Goal: Information Seeking & Learning: Find specific fact

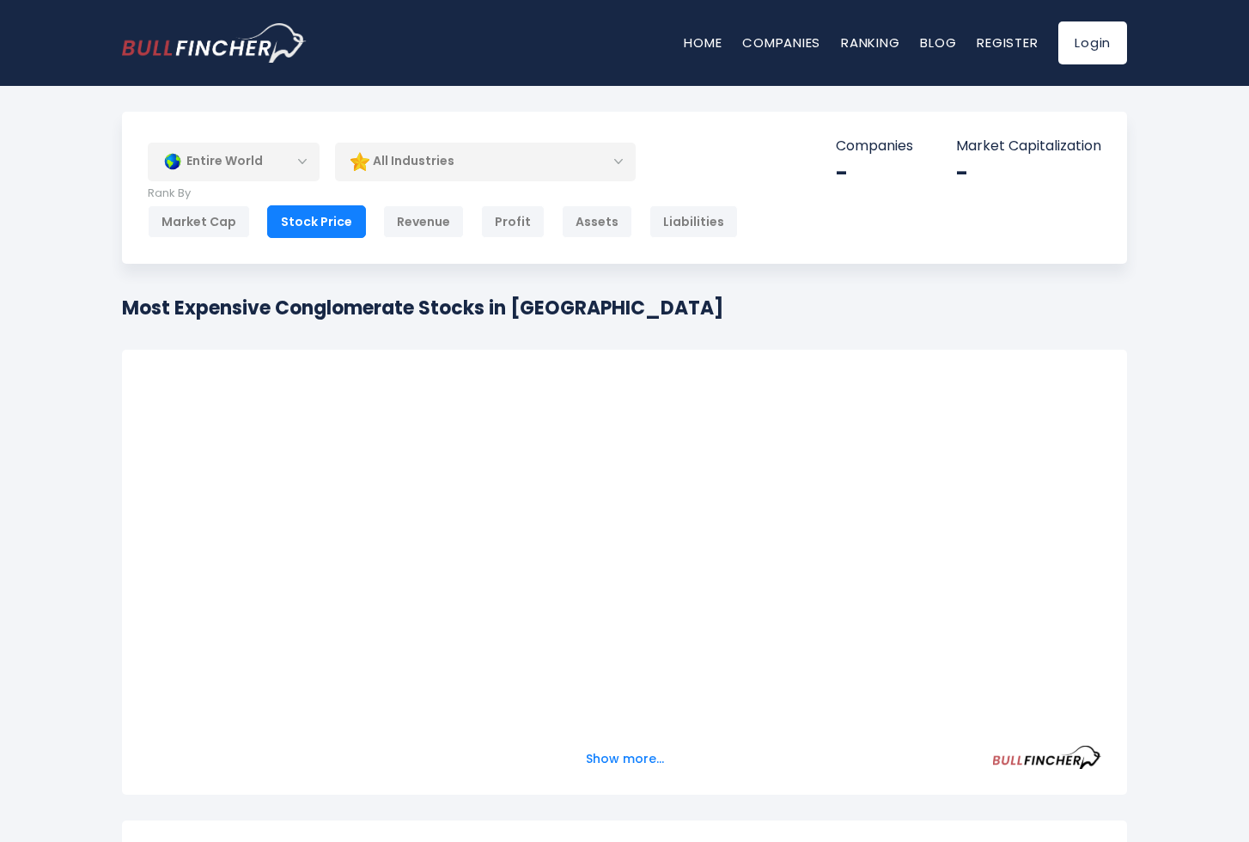
scroll to position [86, 0]
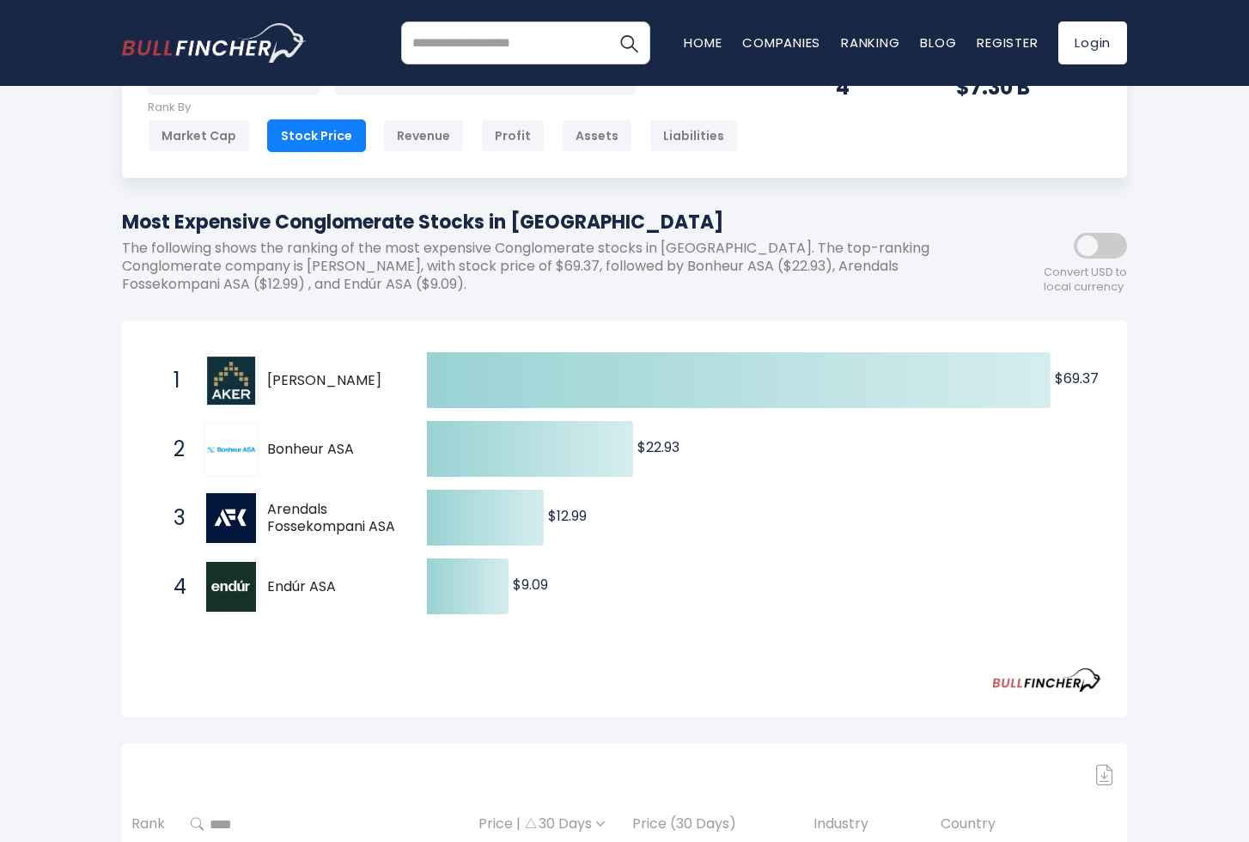
click at [297, 445] on span "Bonheur ASA" at bounding box center [332, 450] width 130 height 18
drag, startPoint x: 277, startPoint y: 444, endPoint x: 396, endPoint y: 442, distance: 119.4
click at [396, 442] on div "2 Bonheur ASA BONHR.OL" at bounding box center [281, 449] width 232 height 55
drag, startPoint x: 342, startPoint y: 452, endPoint x: 269, endPoint y: 450, distance: 73.0
click at [269, 450] on span "Bonheur ASA" at bounding box center [332, 450] width 130 height 18
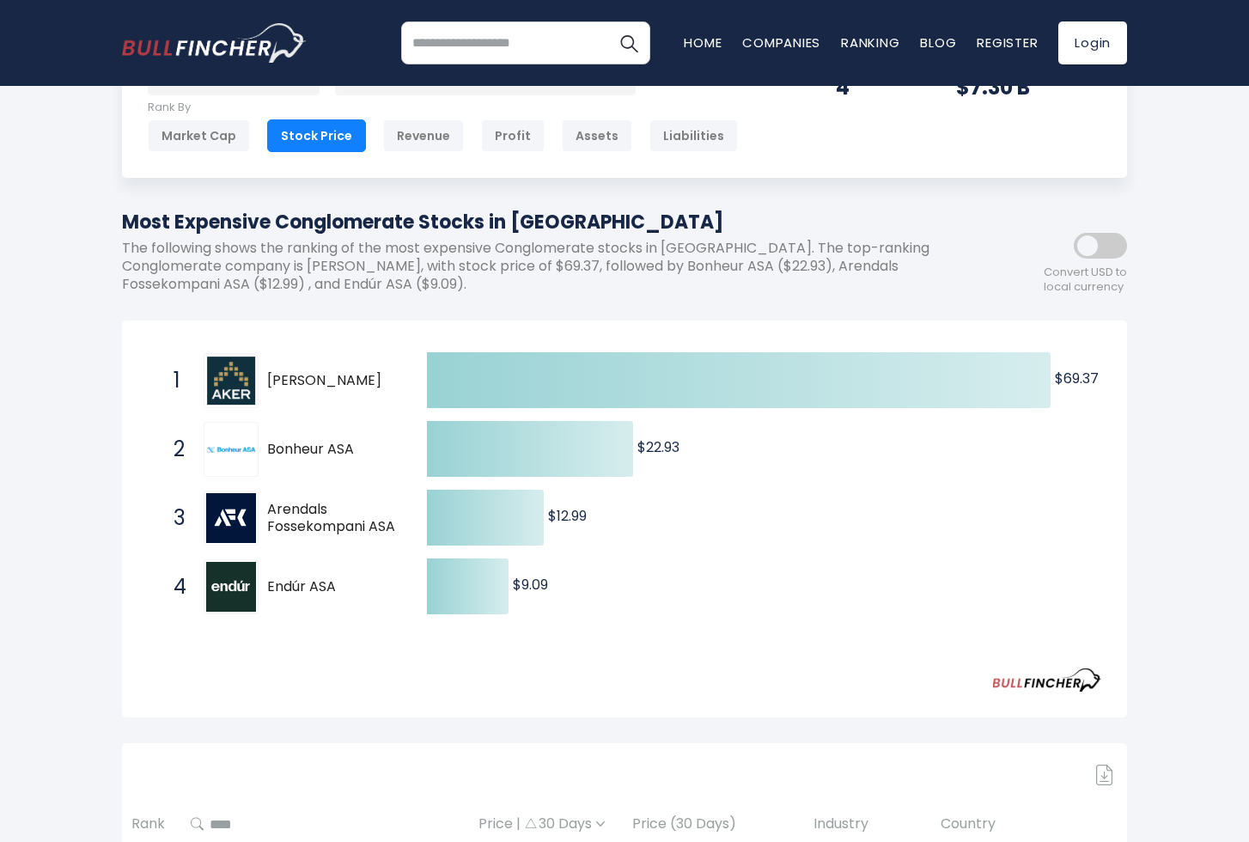
click at [268, 449] on span "Bonheur ASA" at bounding box center [332, 450] width 130 height 18
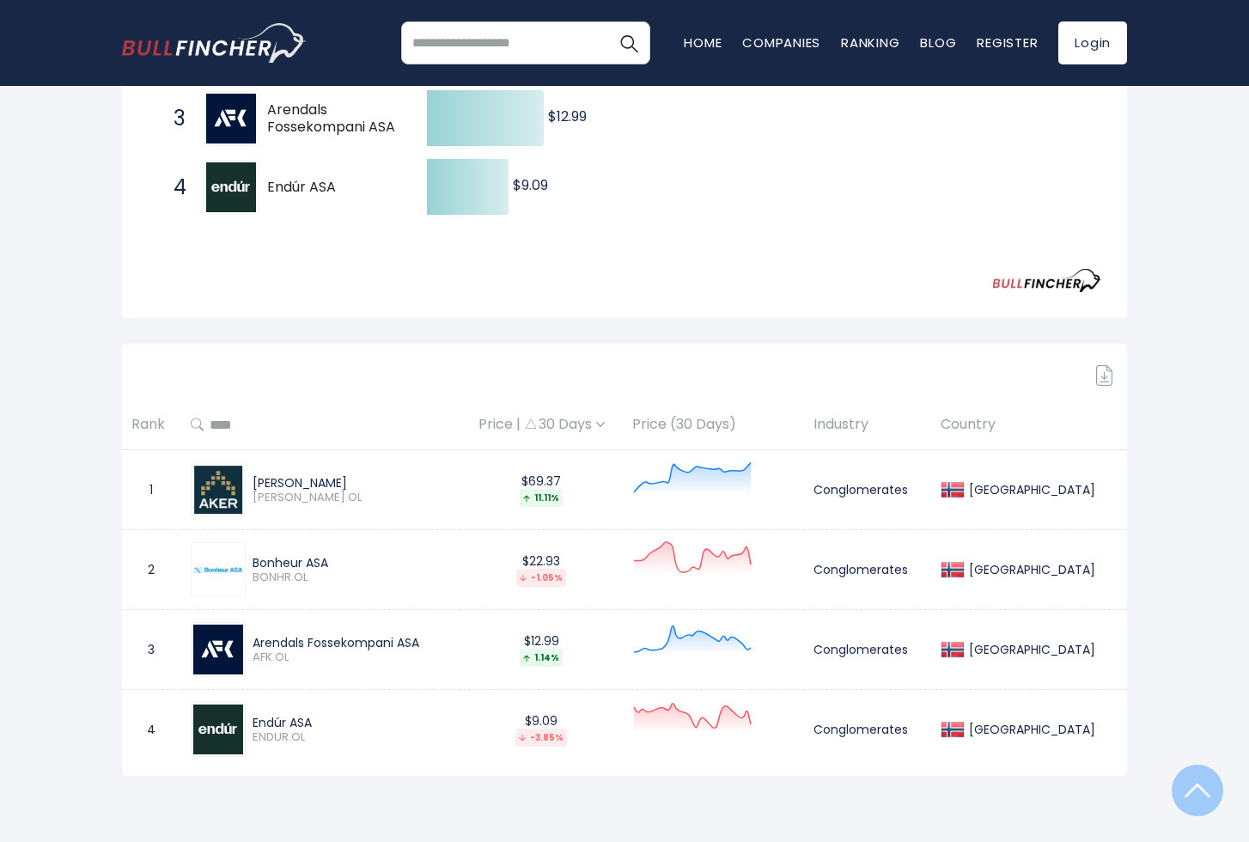
scroll to position [601, 0]
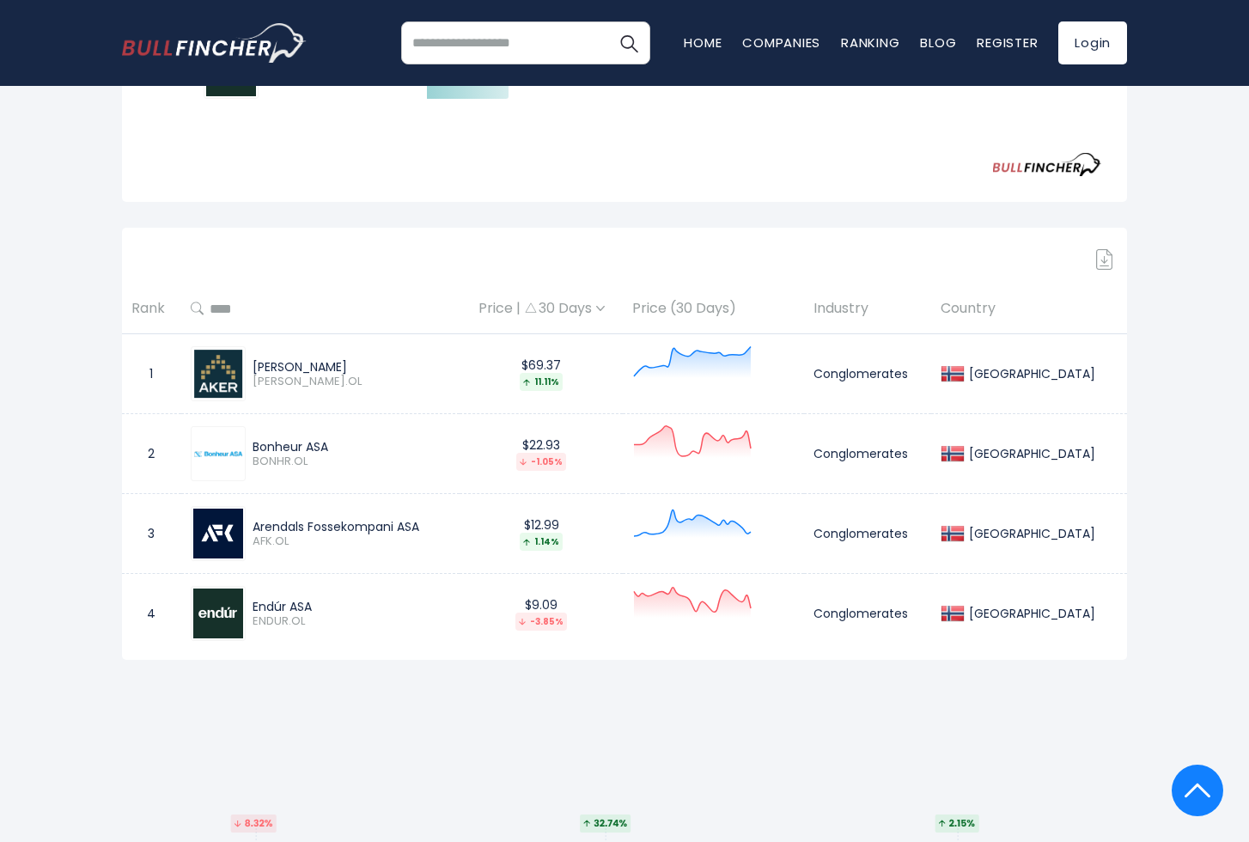
drag, startPoint x: 278, startPoint y: 454, endPoint x: 393, endPoint y: 441, distance: 115.1
click at [393, 441] on div "Bonheur ASA BONHR.OL" at bounding box center [348, 454] width 204 height 30
drag, startPoint x: 256, startPoint y: 446, endPoint x: 337, endPoint y: 446, distance: 80.8
click at [337, 446] on div "Bonheur ASA BONHR.OL" at bounding box center [348, 454] width 204 height 30
copy div "Bonheur ASA"
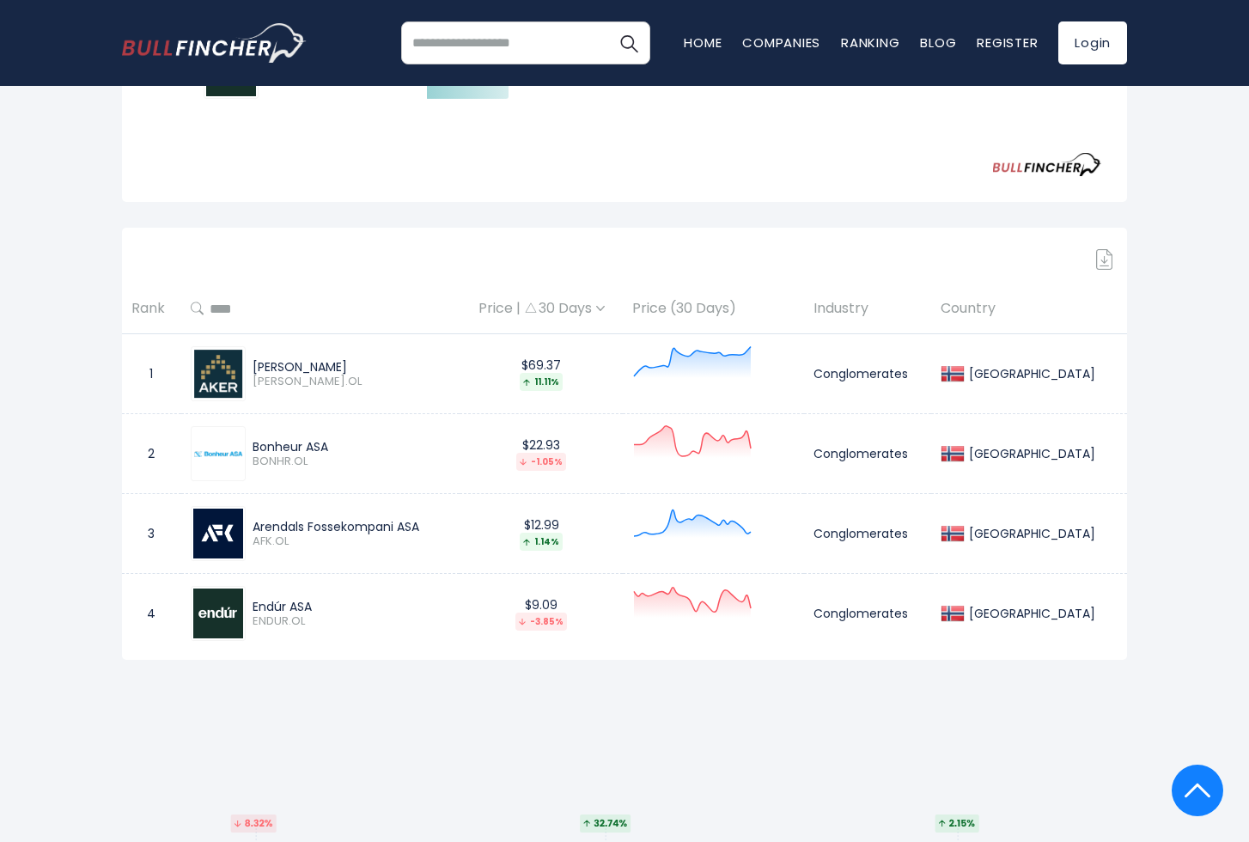
drag, startPoint x: 259, startPoint y: 525, endPoint x: 458, endPoint y: 521, distance: 198.5
click at [450, 521] on div "Arendals Fossekompani ASA" at bounding box center [352, 526] width 198 height 15
copy div "Arendals Fossekompani ASA"
drag, startPoint x: 260, startPoint y: 602, endPoint x: 320, endPoint y: 607, distance: 60.4
click at [320, 607] on div "Endúr ASA" at bounding box center [352, 606] width 198 height 15
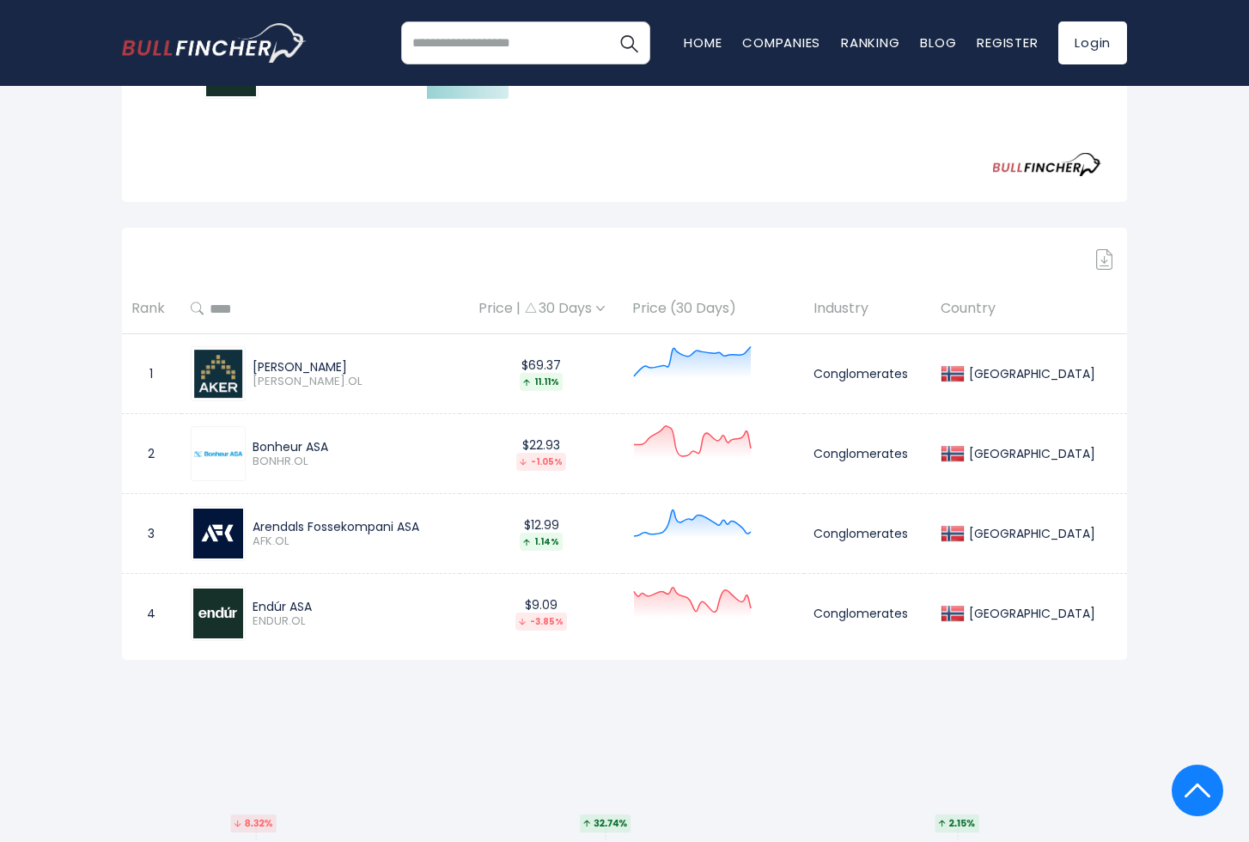
copy div "Endúr ASA"
